Goal: Task Accomplishment & Management: Use online tool/utility

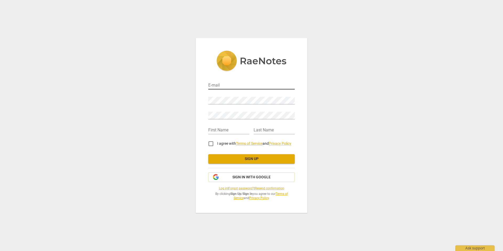
click at [227, 85] on input "email" at bounding box center [251, 86] width 87 height 8
type input "[PERSON_NAME][EMAIL_ADDRESS][DOMAIN_NAME]"
type input "[PERSON_NAME]"
click at [211, 142] on input "I agree with Terms of Service and Privacy Policy" at bounding box center [211, 143] width 13 height 13
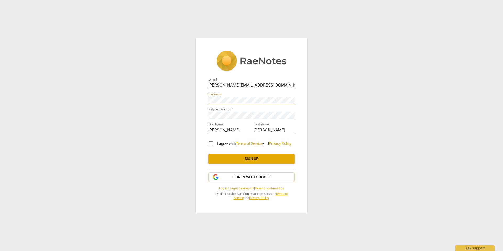
checkbox input "true"
click at [247, 159] on span "Sign up" at bounding box center [252, 158] width 78 height 5
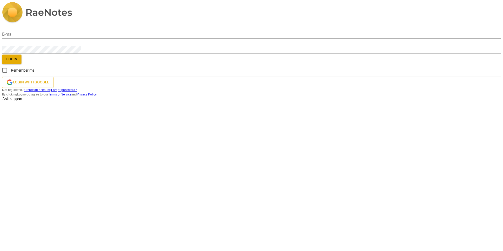
type input "[PERSON_NAME][EMAIL_ADDRESS][DOMAIN_NAME]"
click at [22, 64] on button "Login" at bounding box center [11, 59] width 19 height 9
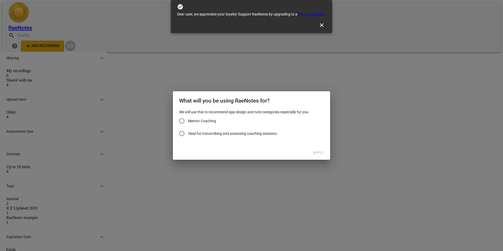
click at [319, 22] on span "close" at bounding box center [322, 25] width 6 height 6
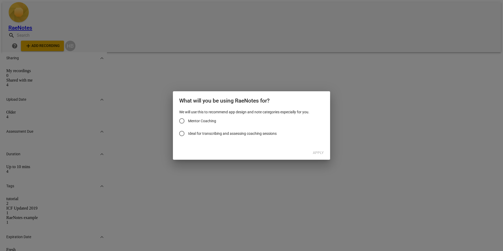
click at [183, 126] on input "Mentor Coaching" at bounding box center [182, 121] width 13 height 13
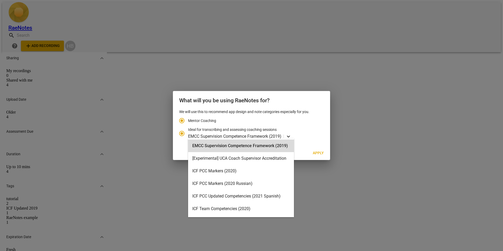
click at [287, 135] on icon "Account type" at bounding box center [288, 136] width 5 height 5
click at [188, 135] on input "Ideal for transcribing and assessing coaching sessions 15 results available. Us…" at bounding box center [182, 133] width 13 height 13
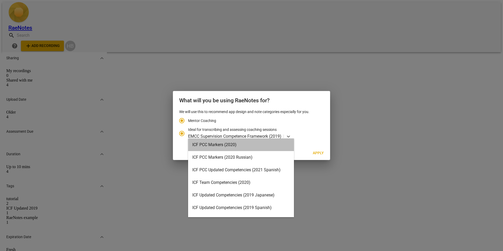
click at [244, 142] on div "ICF PCC Markers (2020)" at bounding box center [241, 144] width 106 height 13
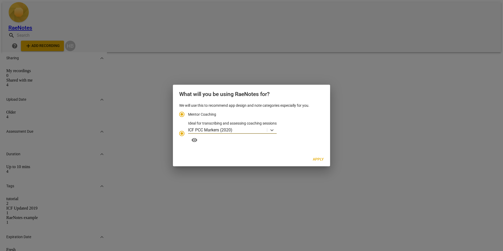
click at [318, 157] on span "Apply" at bounding box center [318, 159] width 11 height 5
radio input "false"
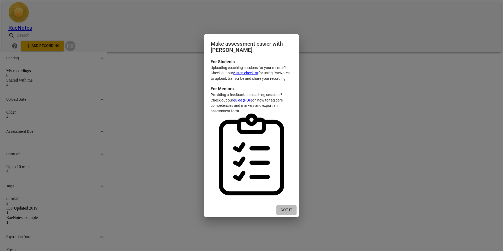
click at [287, 207] on span "Got it" at bounding box center [287, 209] width 12 height 5
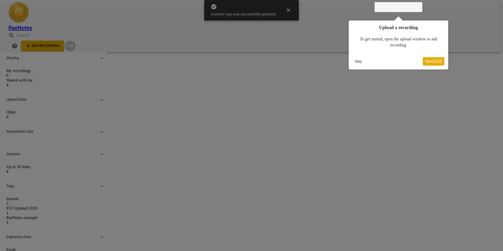
click at [434, 60] on span "Next ( 1 / 3 )" at bounding box center [433, 61] width 17 height 4
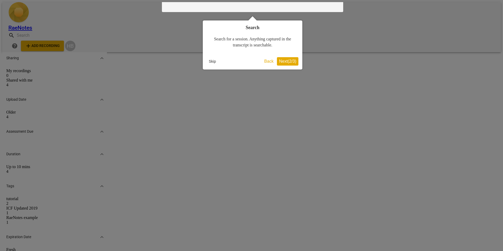
click at [291, 61] on span "Next ( 2 / 3 )" at bounding box center [287, 61] width 17 height 4
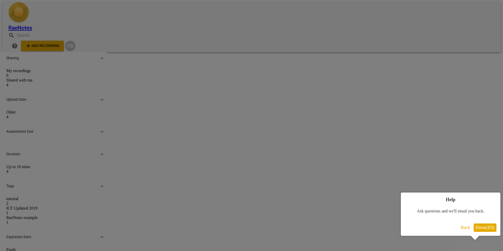
click at [481, 229] on span "Done ( 3 / 3 )" at bounding box center [485, 227] width 19 height 4
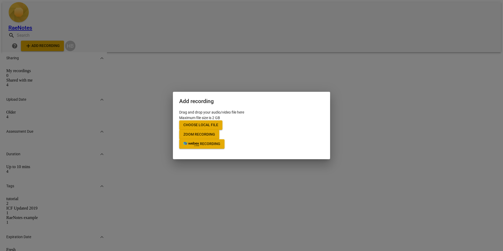
click at [218, 122] on span "Choose local file" at bounding box center [201, 124] width 35 height 5
click at [215, 132] on span "Zoom recording" at bounding box center [200, 134] width 32 height 5
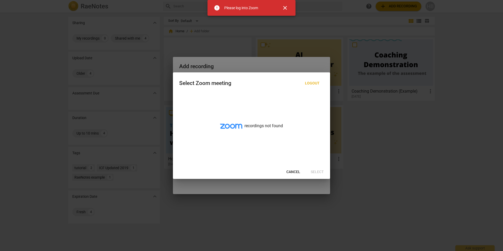
click at [292, 171] on span "Cancel" at bounding box center [294, 171] width 14 height 5
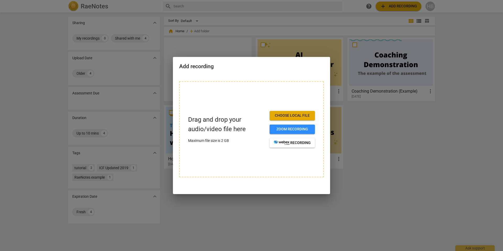
click at [291, 117] on span "Choose local file" at bounding box center [292, 115] width 37 height 5
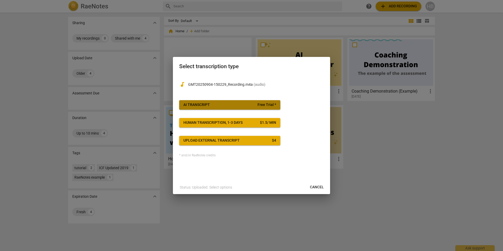
click at [205, 106] on div "AI Transcript" at bounding box center [197, 104] width 26 height 5
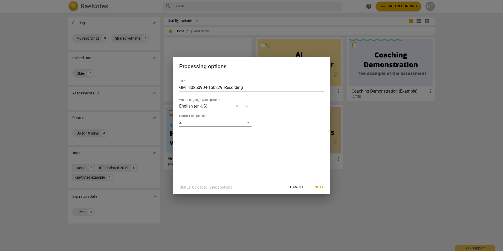
click at [320, 185] on span "Next" at bounding box center [319, 187] width 9 height 5
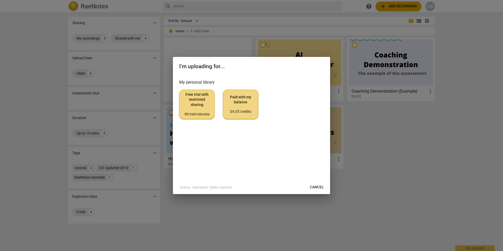
click at [196, 103] on span "Free trial with restricted sharing 90 trial minutes" at bounding box center [197, 104] width 26 height 25
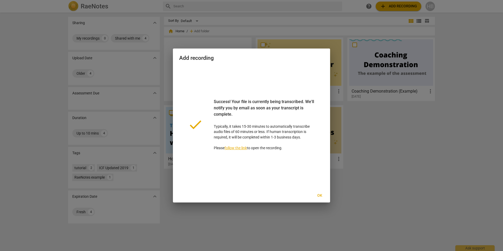
click at [319, 193] on span "Ok" at bounding box center [320, 195] width 8 height 5
